Goal: Information Seeking & Learning: Learn about a topic

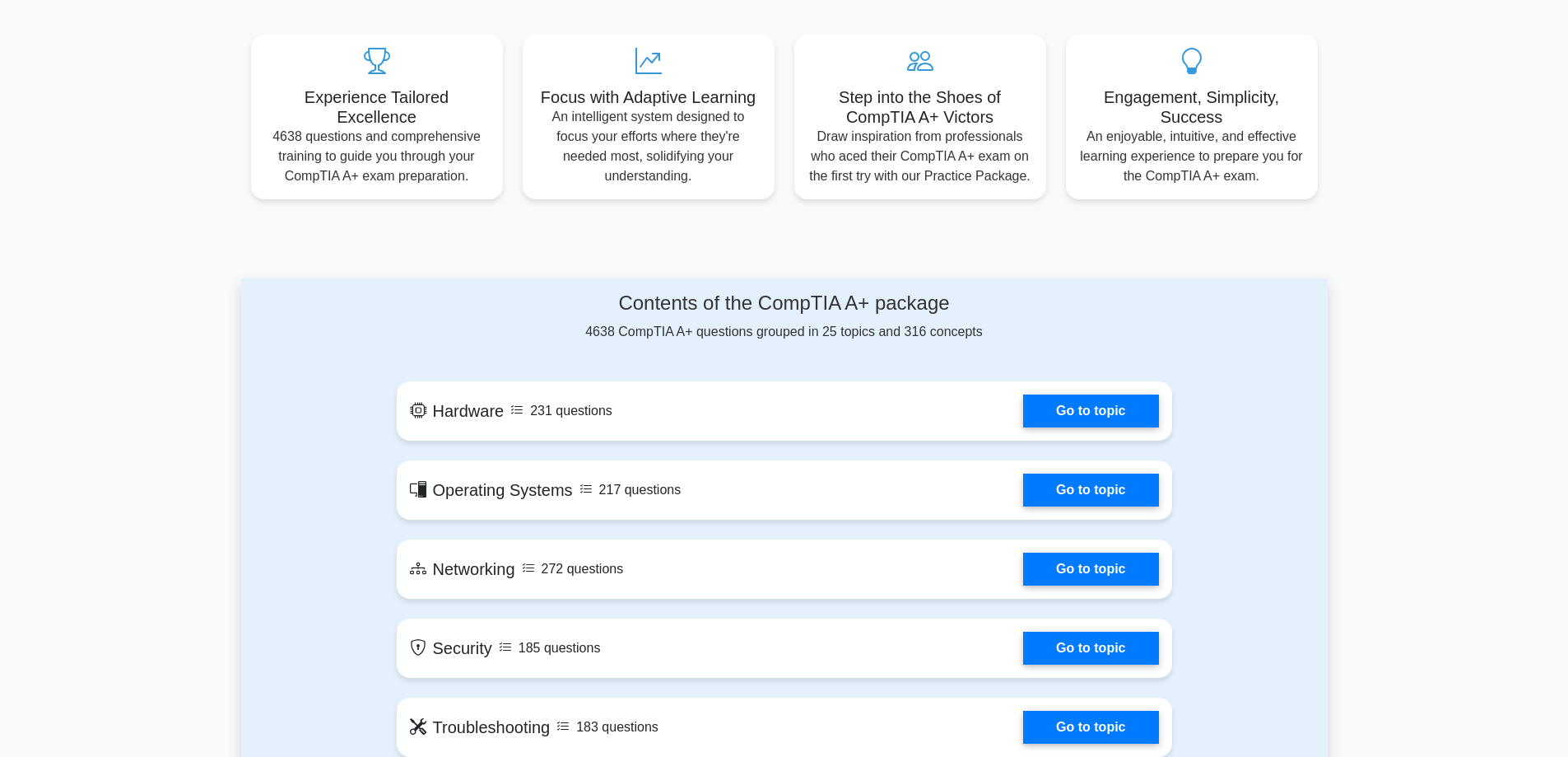
scroll to position [412, 0]
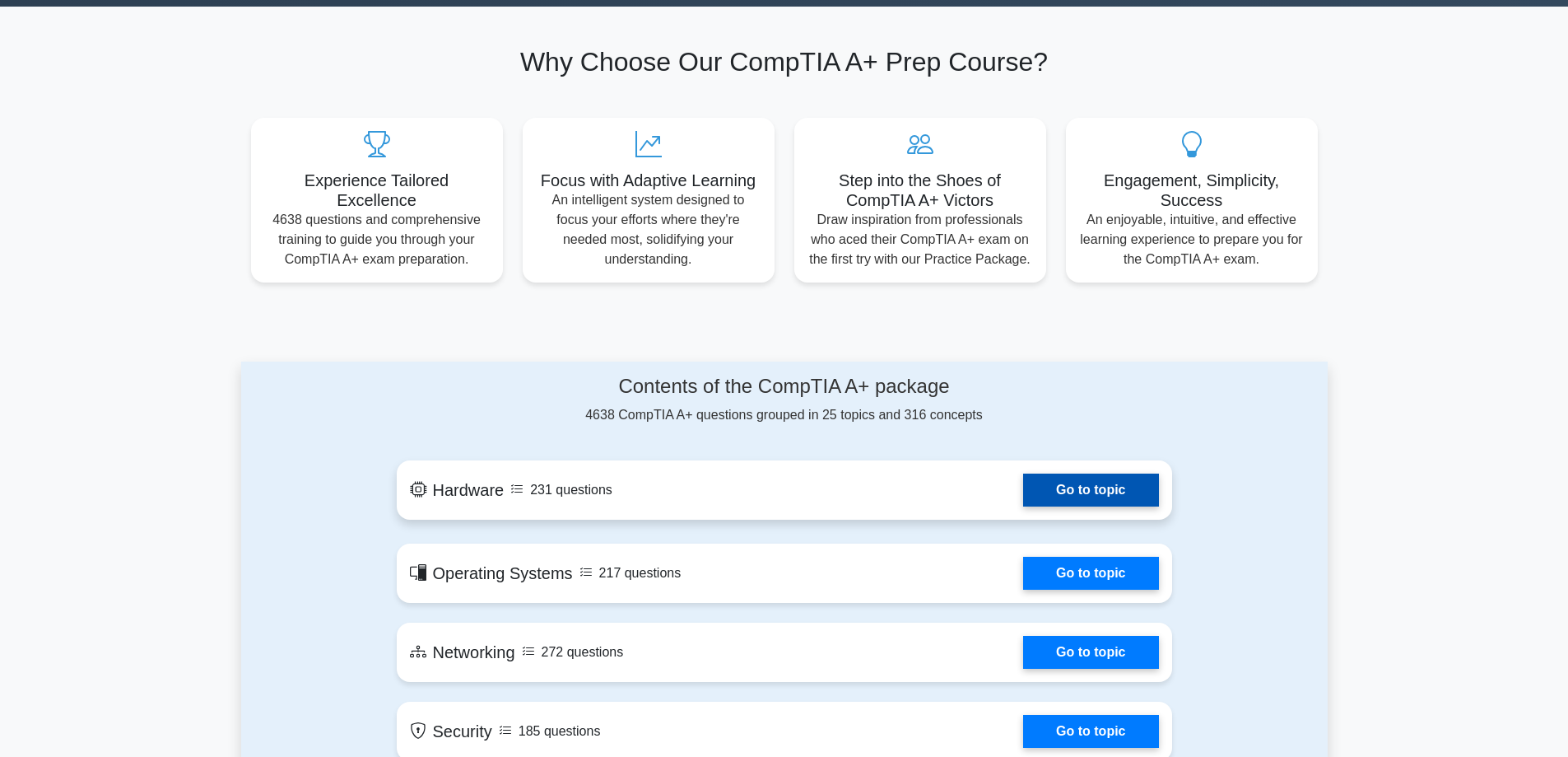
click at [1040, 488] on link "Go to topic" at bounding box center [1091, 490] width 135 height 33
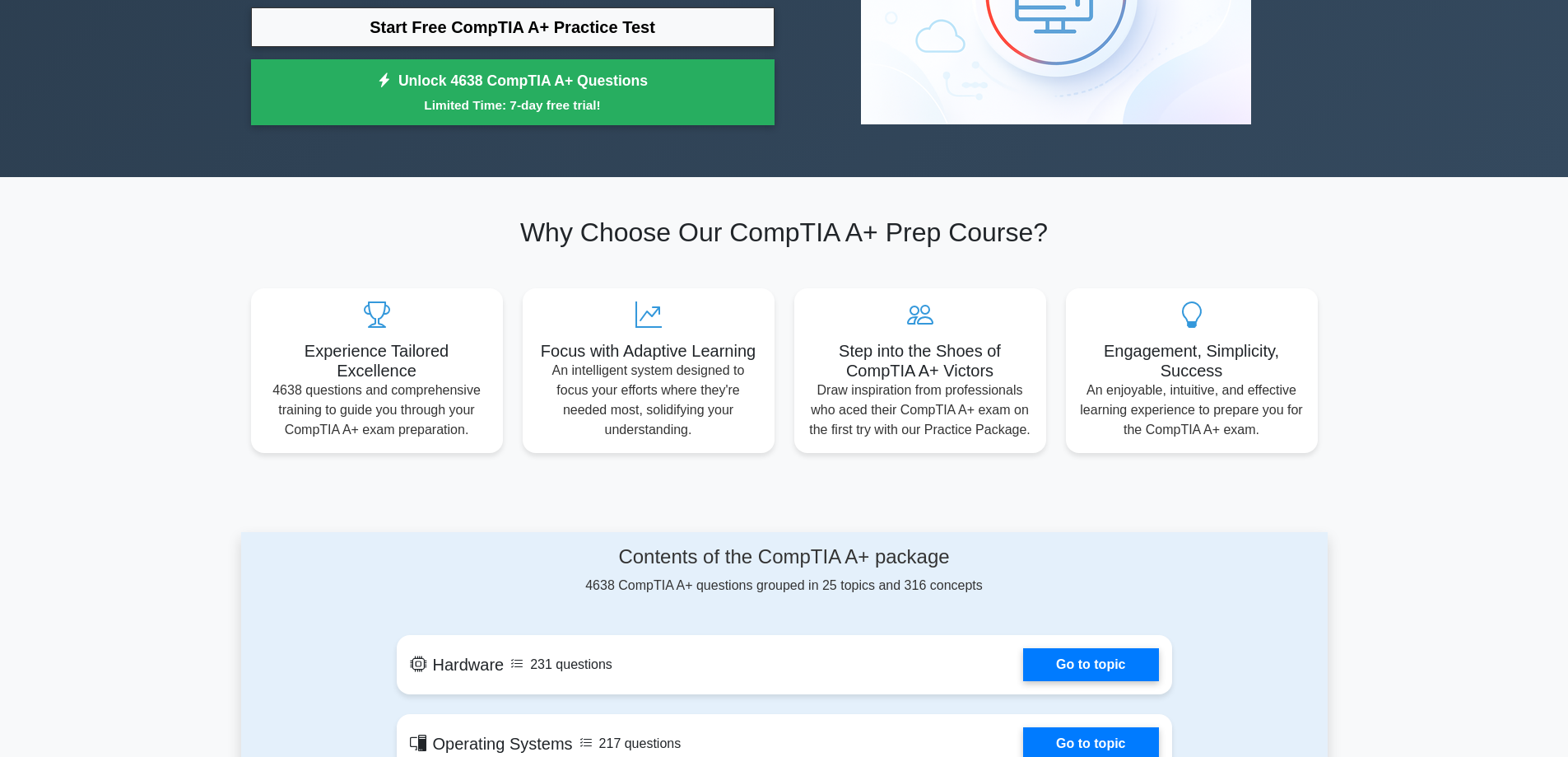
scroll to position [0, 0]
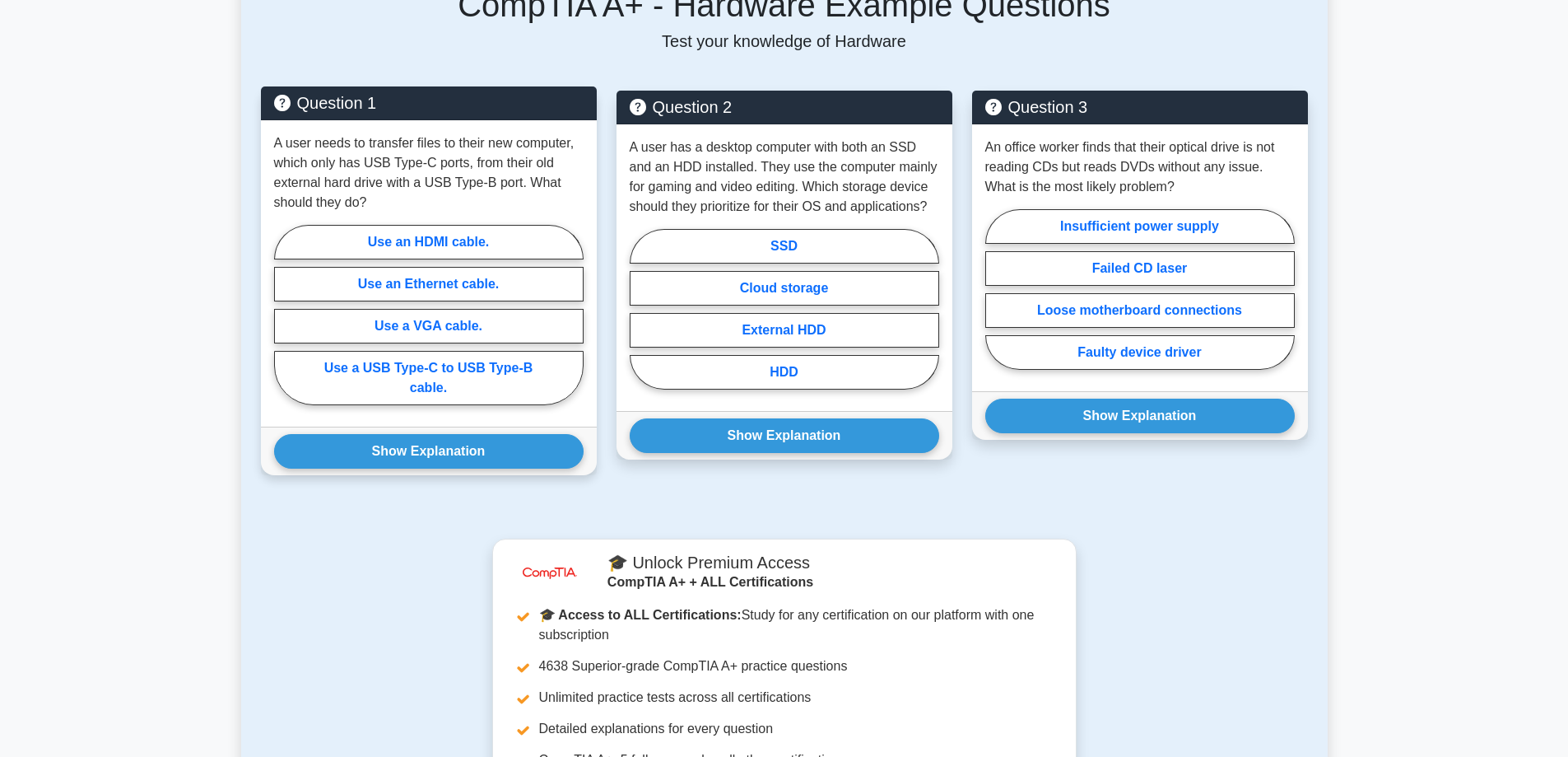
scroll to position [741, 0]
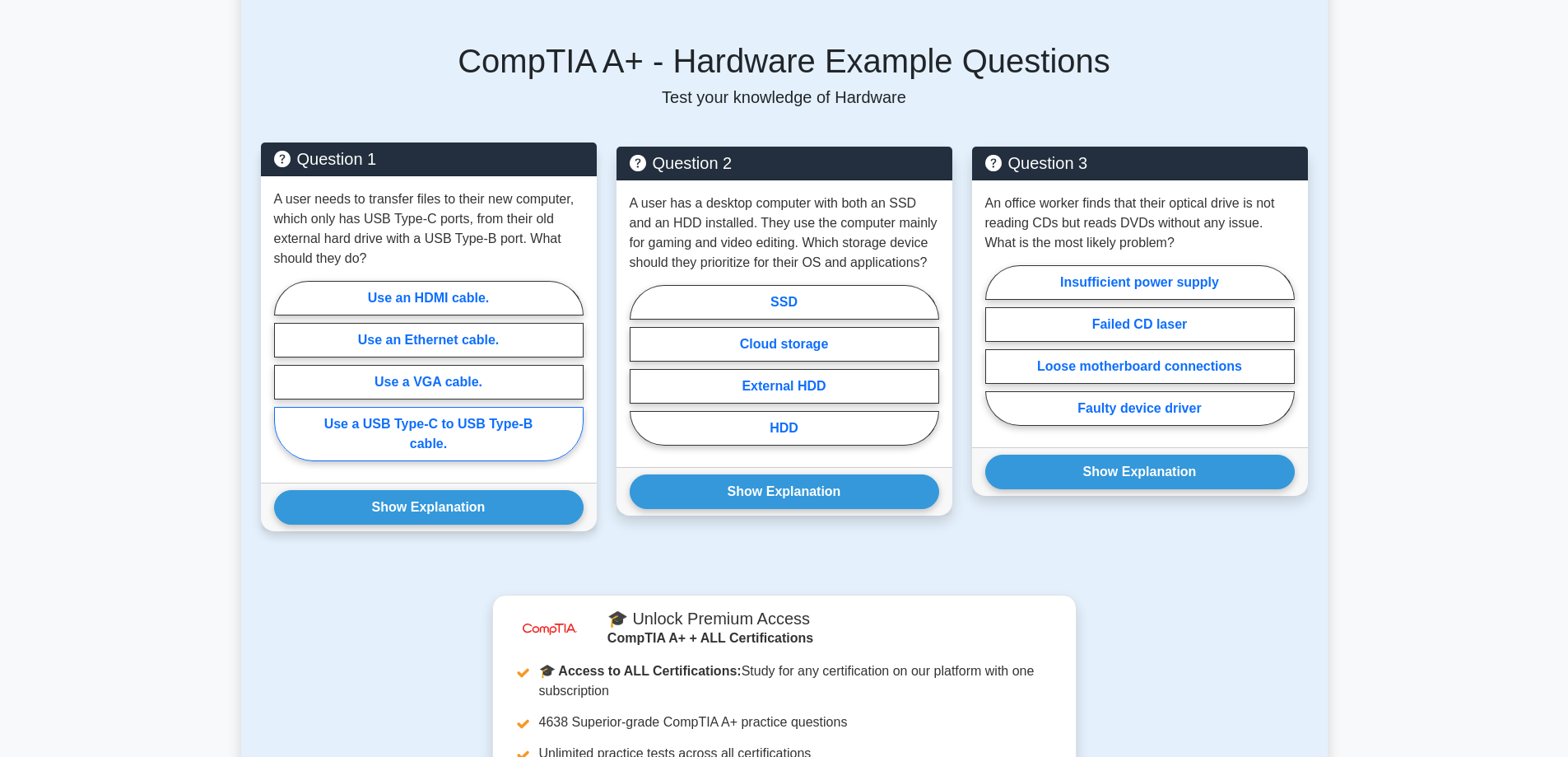
drag, startPoint x: 366, startPoint y: 404, endPoint x: 357, endPoint y: 408, distance: 9.8
click at [366, 407] on label "Use a USB Type-C to USB Type-B cable." at bounding box center [429, 434] width 310 height 54
click at [285, 381] on input "Use a USB Type-C to USB Type-B cable." at bounding box center [279, 376] width 11 height 11
radio input "true"
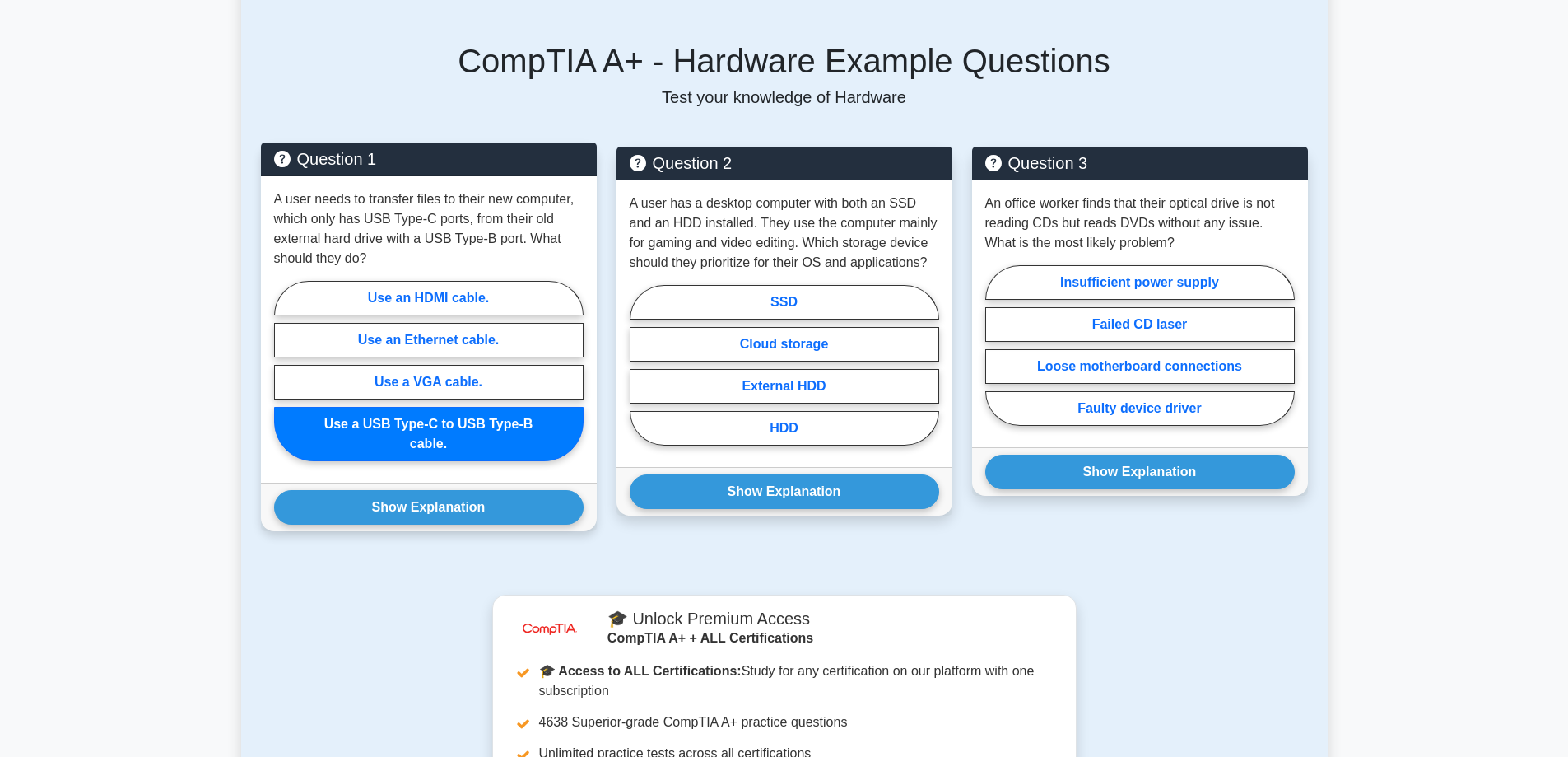
drag, startPoint x: 350, startPoint y: 488, endPoint x: 267, endPoint y: 493, distance: 83.2
click at [348, 490] on button "Show Explanation" at bounding box center [429, 507] width 310 height 35
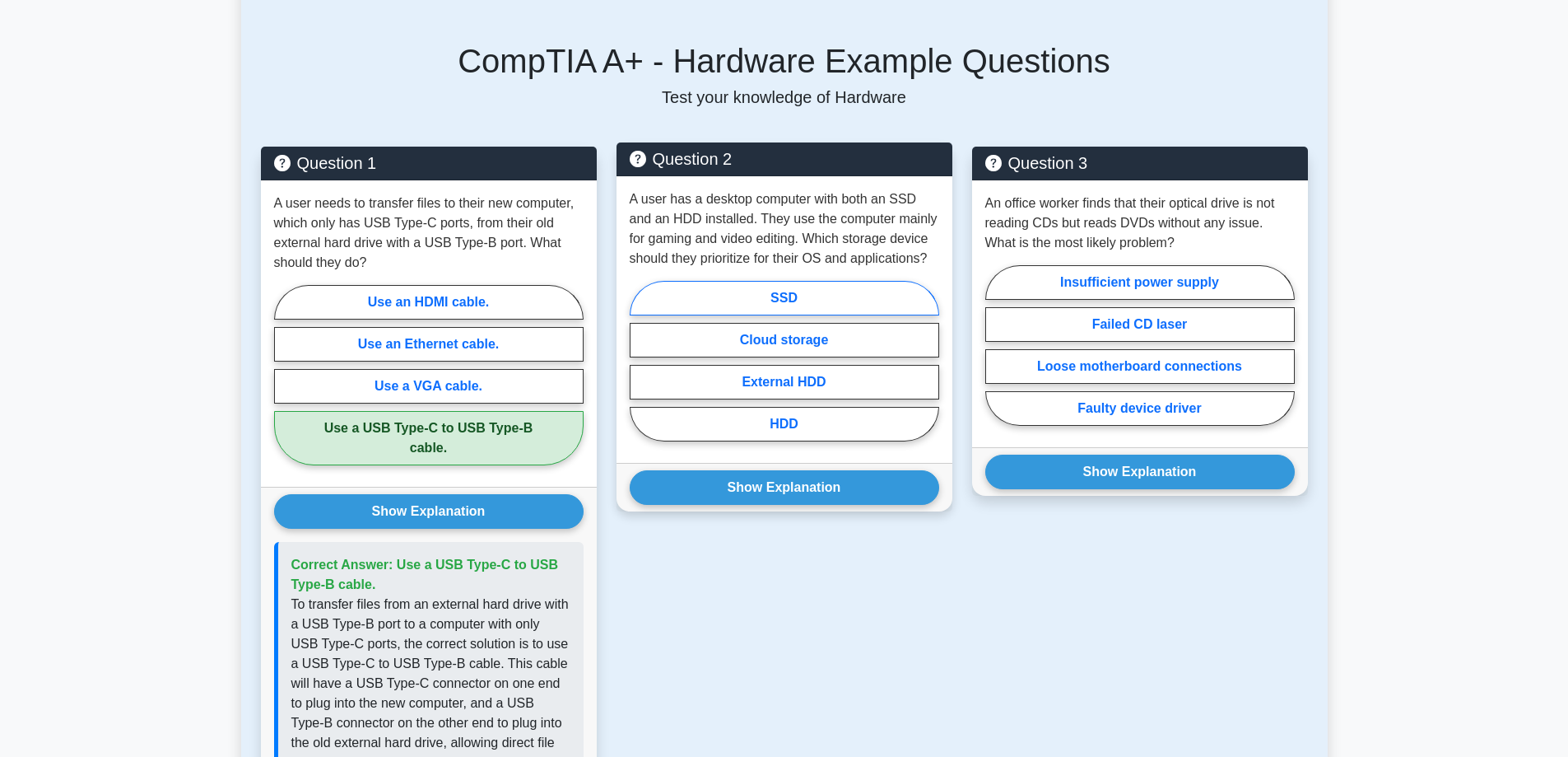
click at [880, 281] on label "SSD" at bounding box center [785, 298] width 310 height 35
click at [641, 361] on input "SSD" at bounding box center [635, 366] width 11 height 11
radio input "true"
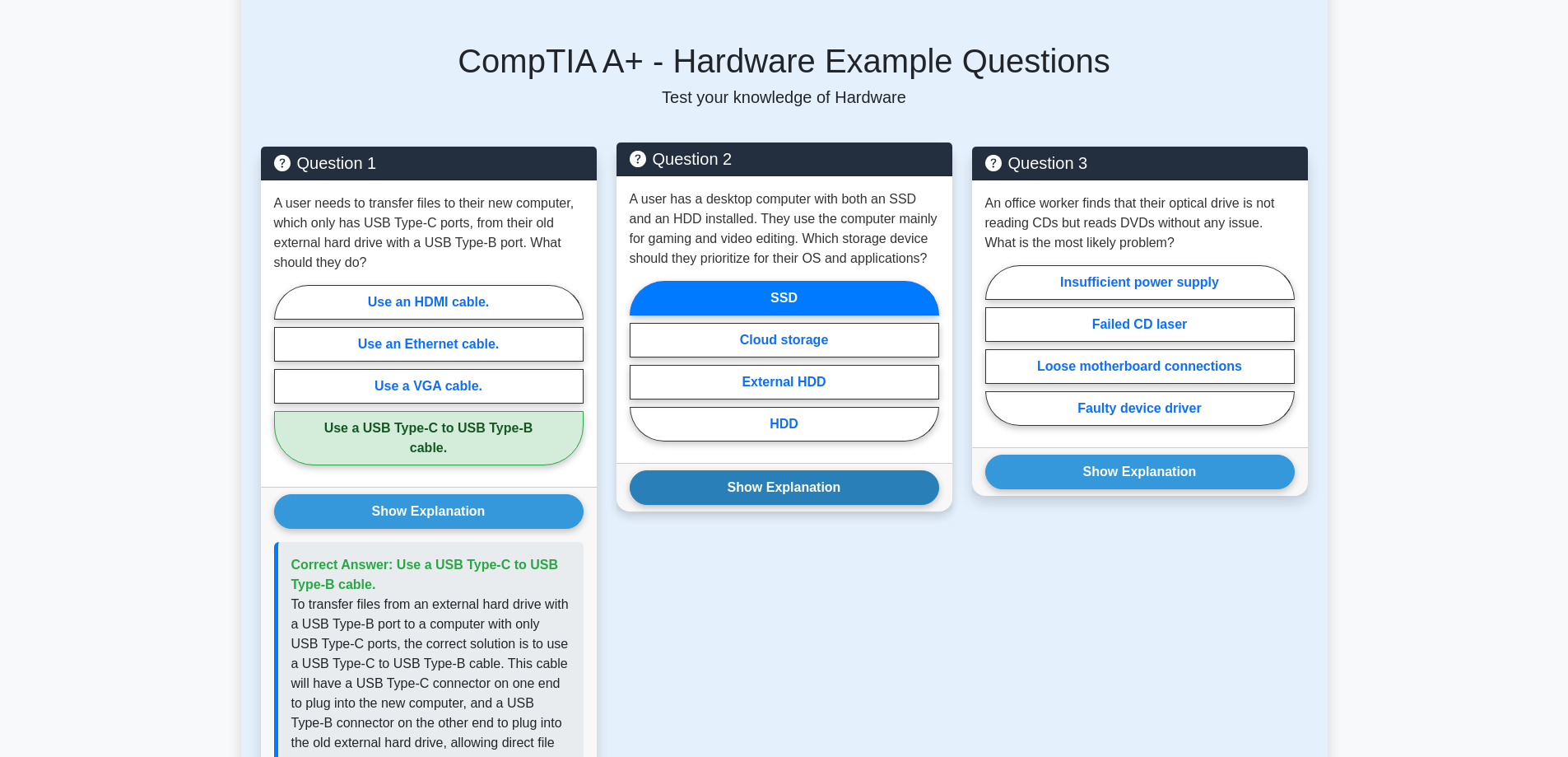
click at [818, 470] on button "Show Explanation" at bounding box center [785, 488] width 310 height 35
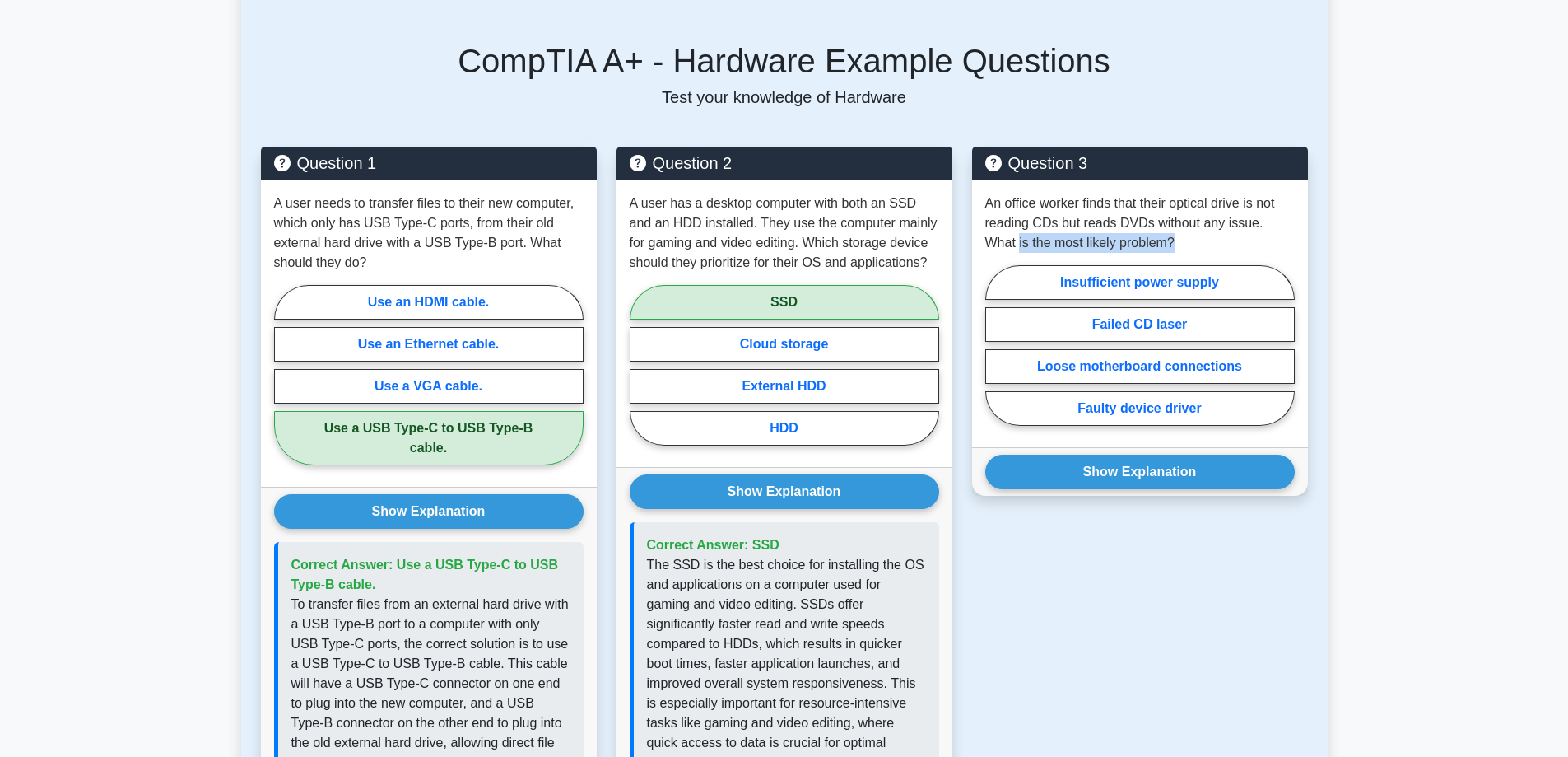
drag, startPoint x: 1097, startPoint y: 218, endPoint x: 968, endPoint y: 216, distance: 129.0
click at [968, 216] on div "Question 3 An office worker finds that their optical drive is not reading CDs b…" at bounding box center [1141, 539] width 356 height 784
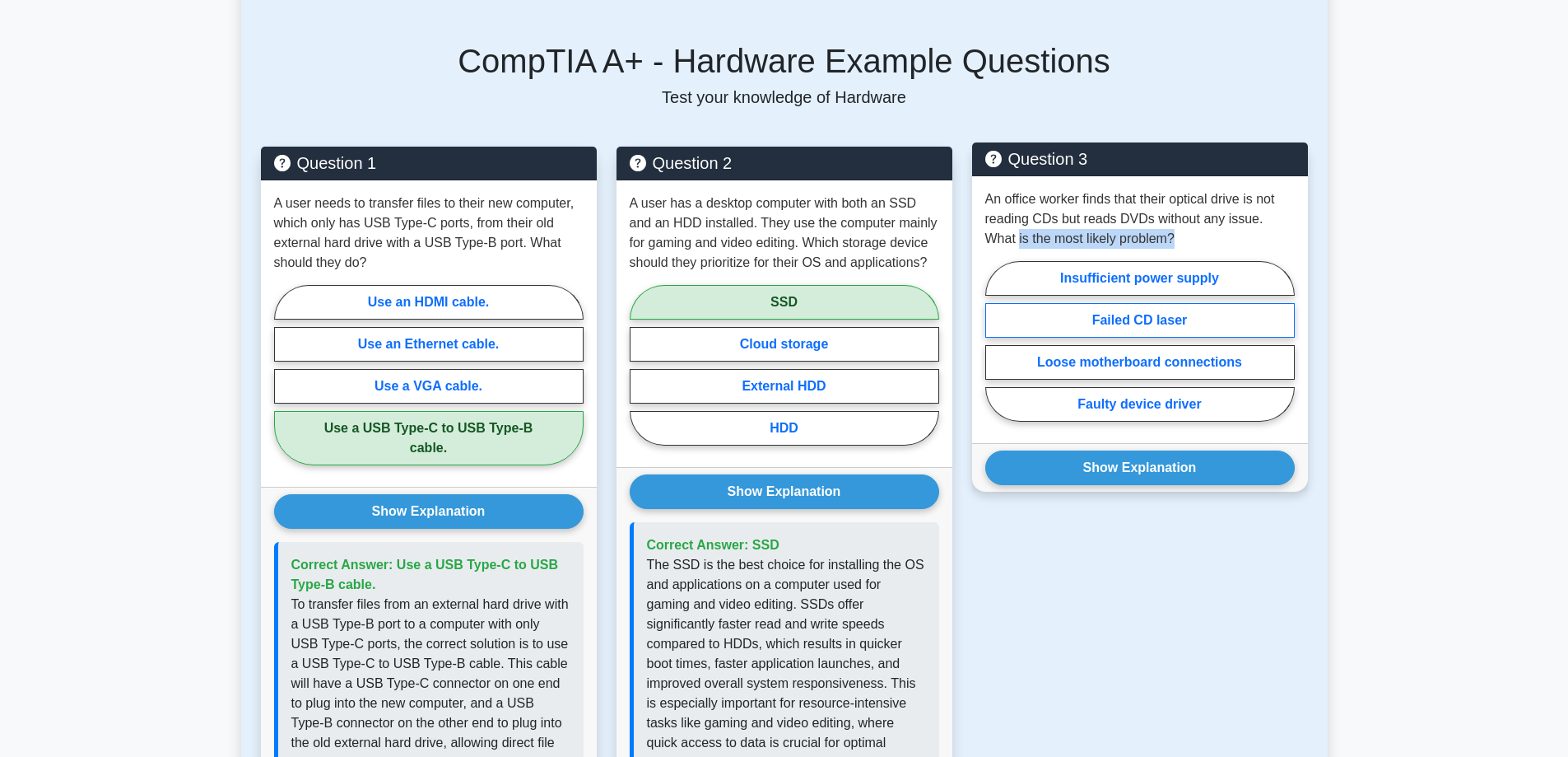
click at [1186, 303] on label "Failed CD laser" at bounding box center [1141, 320] width 310 height 35
click at [996, 341] on input "Failed CD laser" at bounding box center [991, 346] width 11 height 11
radio input "true"
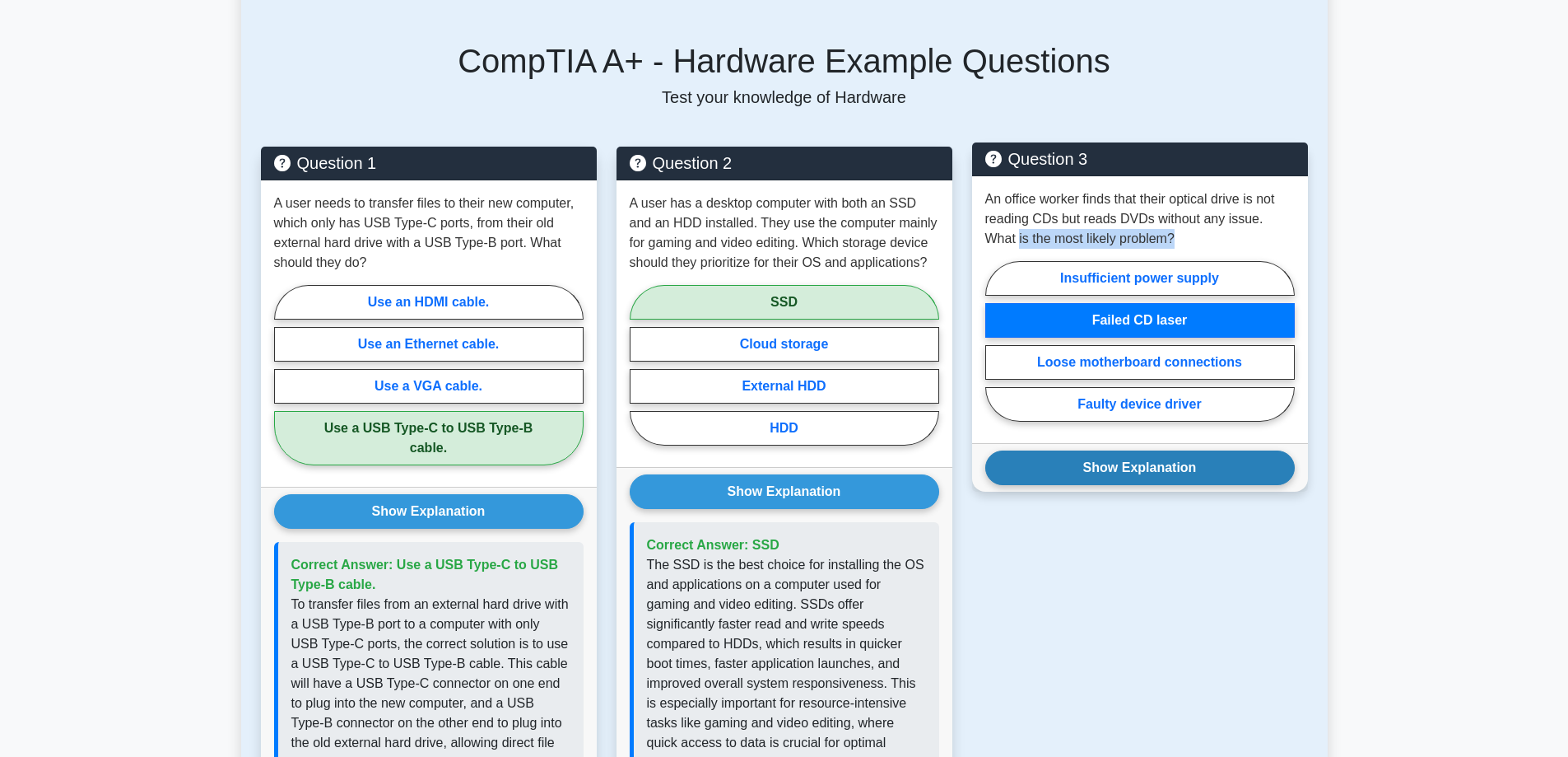
click at [1178, 451] on button "Show Explanation" at bounding box center [1141, 468] width 310 height 35
